Goal: Information Seeking & Learning: Learn about a topic

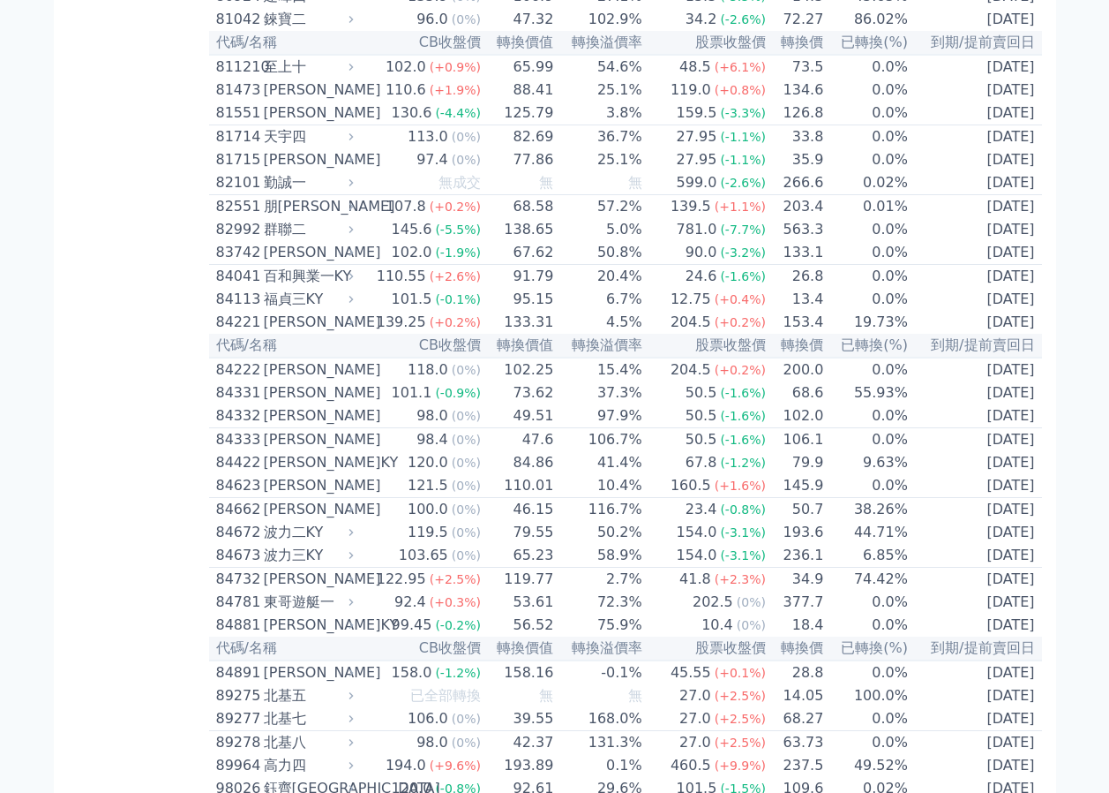
scroll to position [9174, 0]
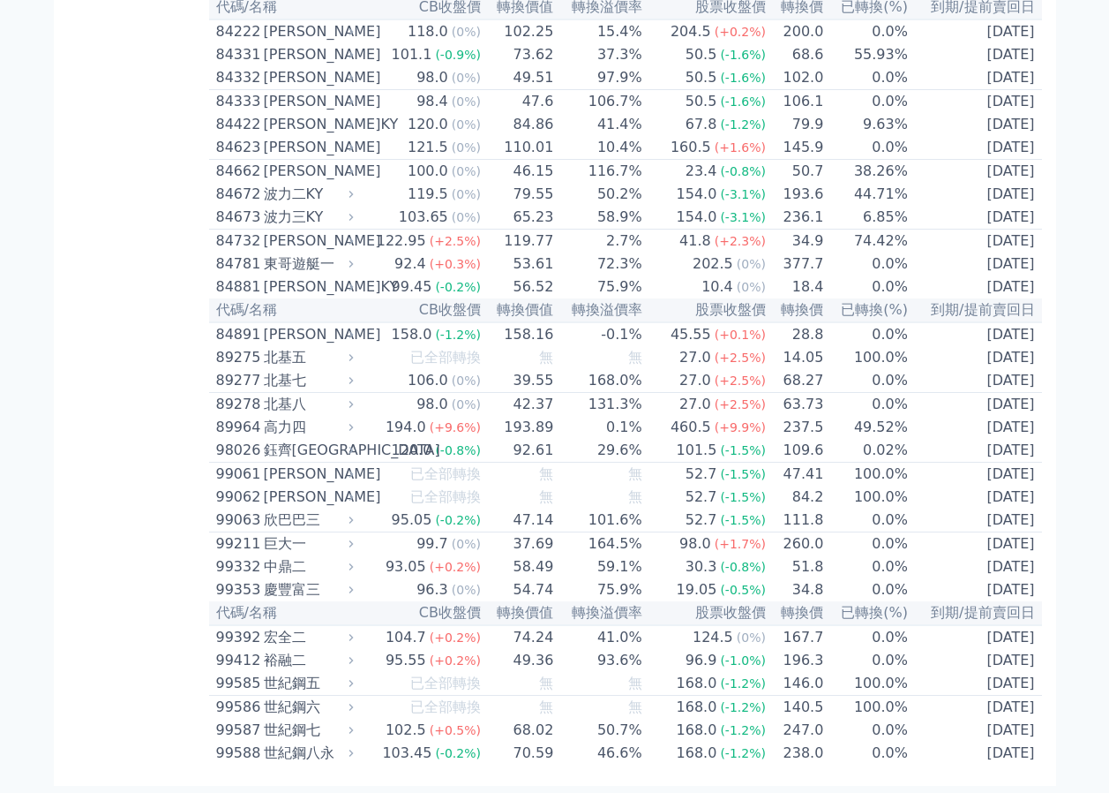
scroll to position [9839, 0]
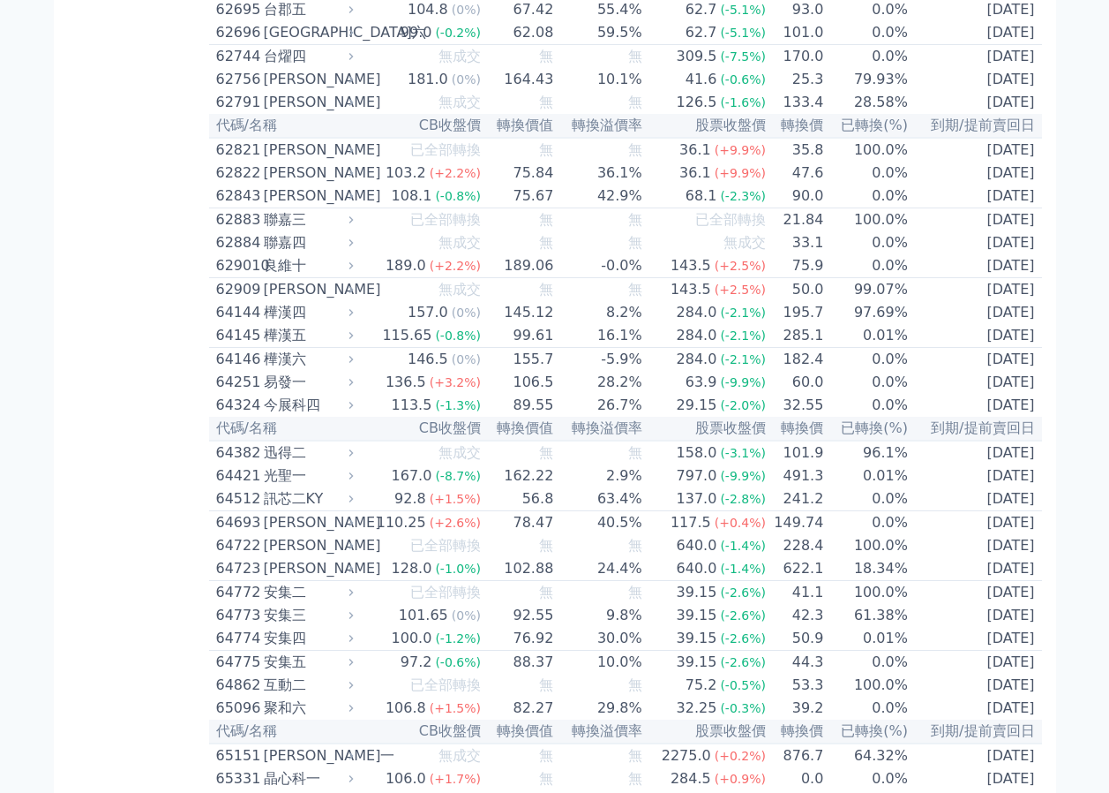
scroll to position [6959, 0]
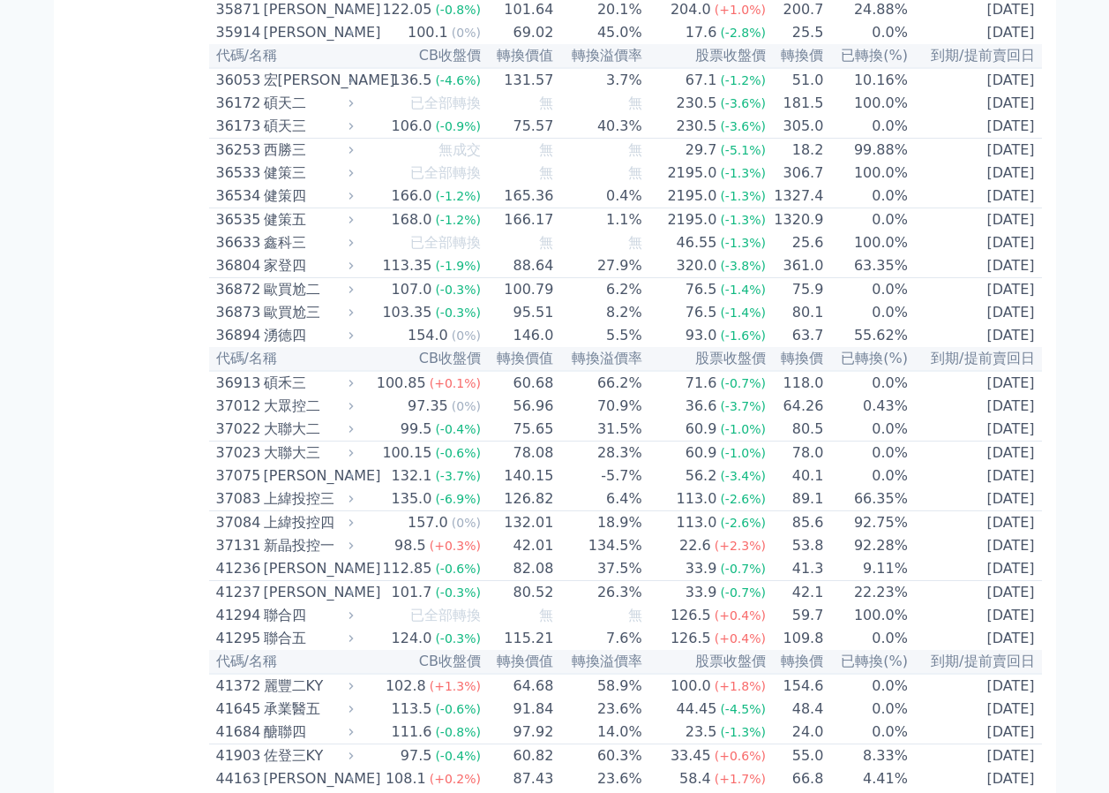
scroll to position [4209, 0]
